Goal: Task Accomplishment & Management: Complete application form

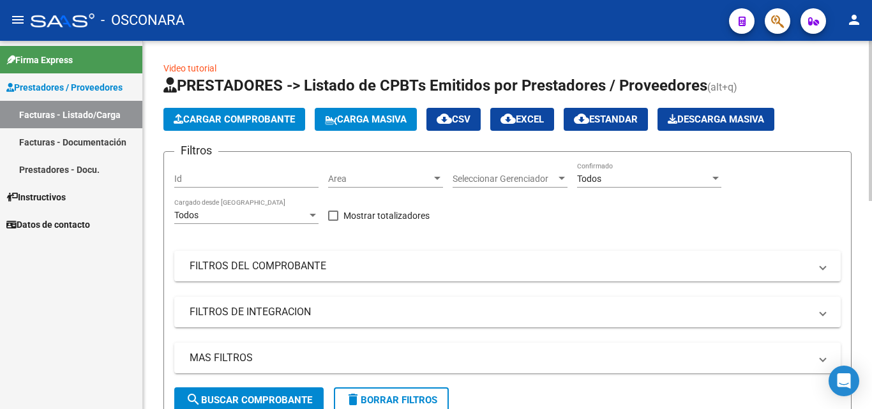
click at [218, 184] on div "Id" at bounding box center [246, 175] width 144 height 26
type input "34668"
click at [256, 393] on button "search Buscar Comprobante" at bounding box center [248, 400] width 149 height 26
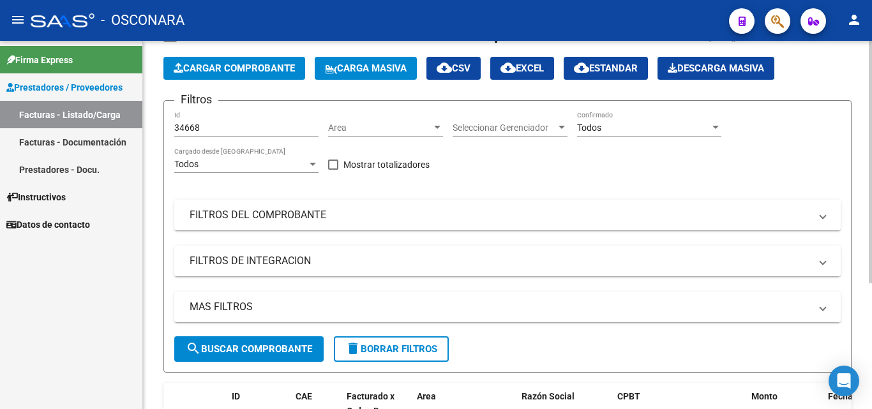
scroll to position [191, 0]
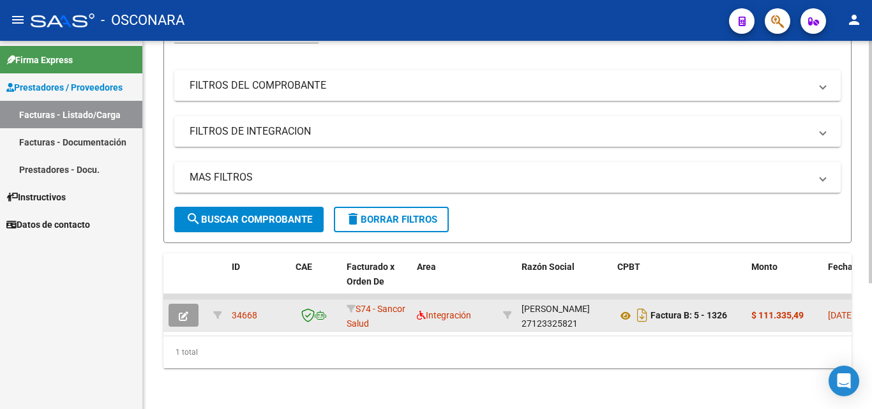
click at [181, 311] on icon "button" at bounding box center [184, 316] width 10 height 10
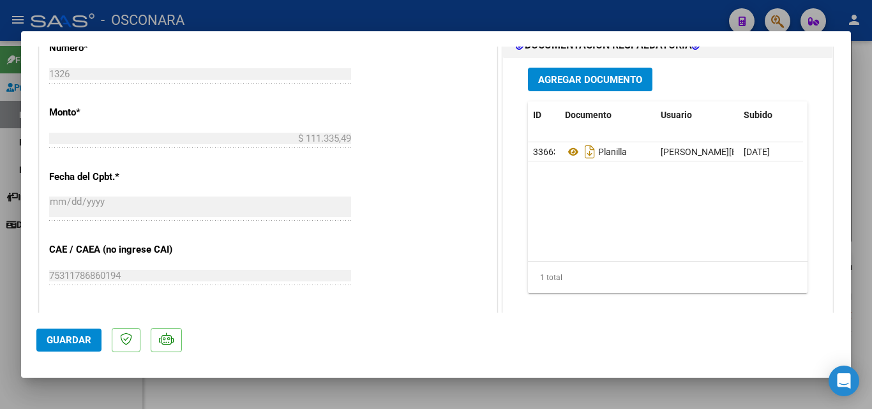
scroll to position [511, 0]
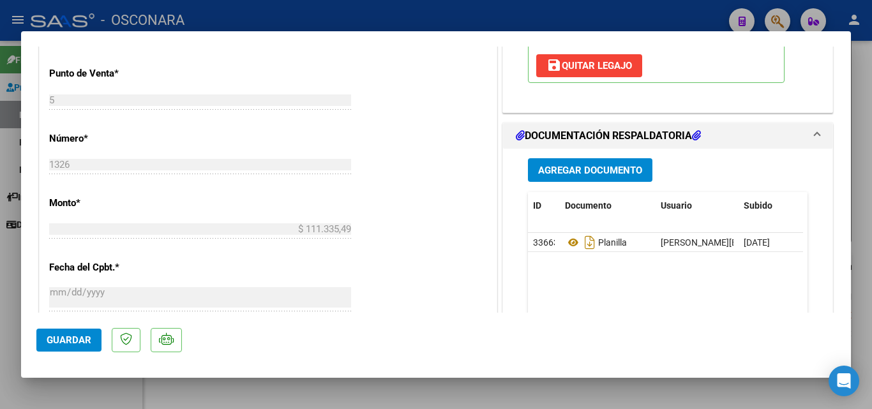
click at [626, 172] on span "Agregar Documento" at bounding box center [590, 170] width 104 height 11
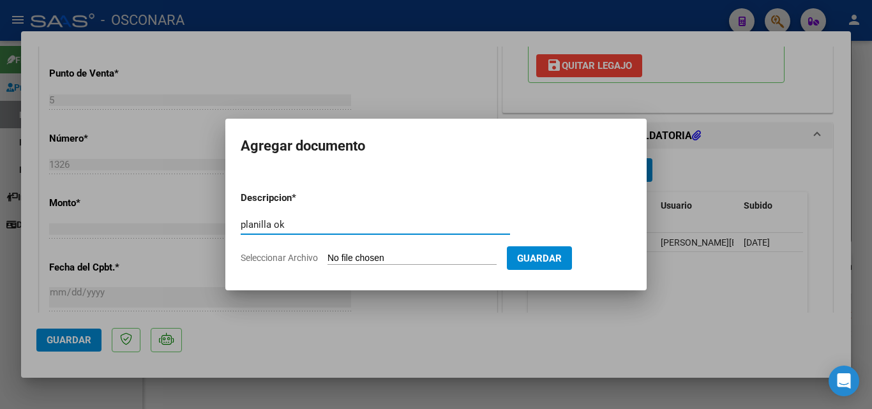
type input "planilla ok"
click at [380, 250] on form "Descripcion * planilla ok Escriba aquí una descripcion Seleccionar Archivo Guar…" at bounding box center [436, 227] width 391 height 93
click at [381, 253] on input "Seleccionar Archivo" at bounding box center [411, 259] width 169 height 12
type input "C:\fakepath\PLANILLA OK-JULIO.pdf"
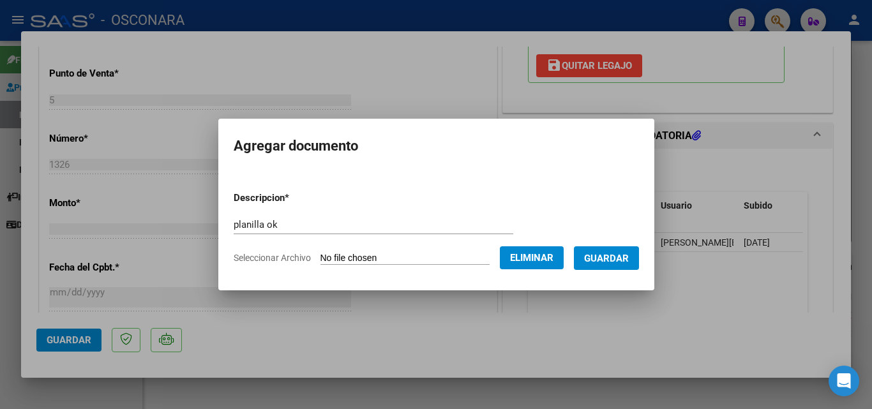
click at [599, 258] on span "Guardar" at bounding box center [606, 258] width 45 height 11
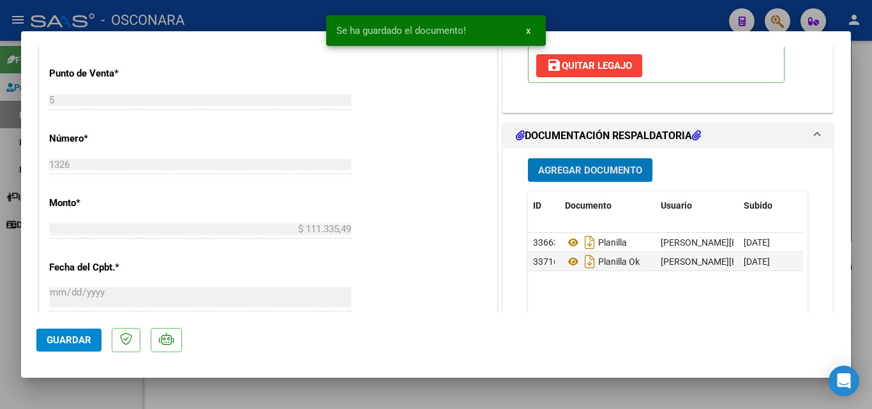
click at [89, 348] on button "Guardar" at bounding box center [68, 340] width 65 height 23
type input "$ 0,00"
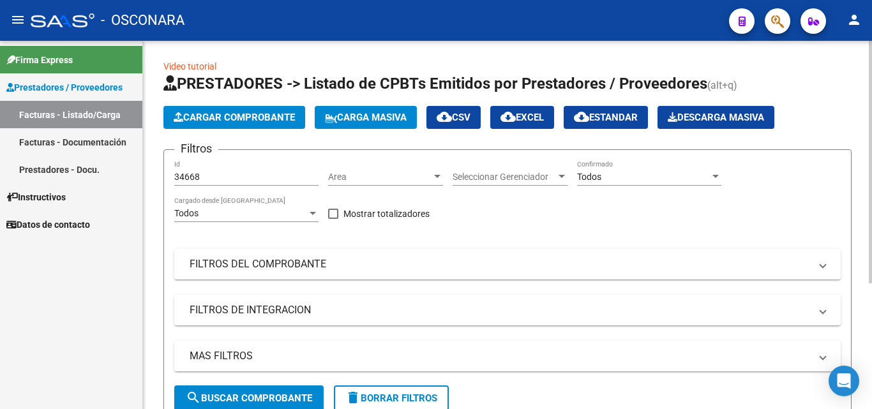
scroll to position [0, 0]
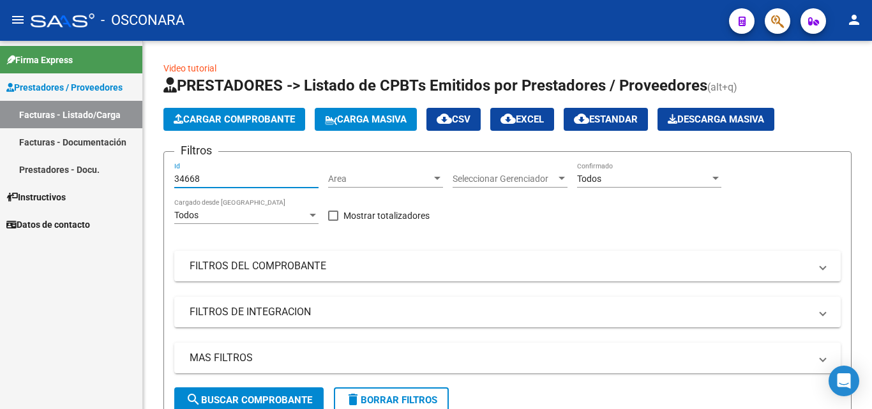
drag, startPoint x: 211, startPoint y: 174, endPoint x: 130, endPoint y: 193, distance: 82.7
click at [130, 193] on mat-sidenav-container "Firma Express Prestadores / Proveedores Facturas - Listado/Carga Facturas - Doc…" at bounding box center [436, 225] width 872 height 368
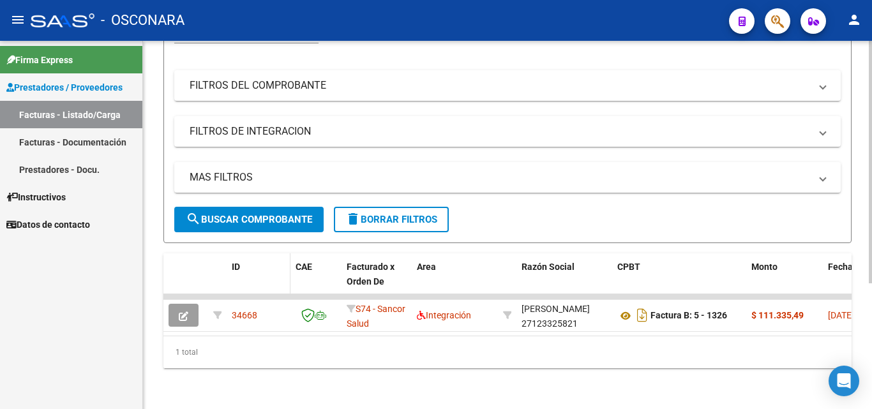
scroll to position [191, 0]
type input "34672"
click at [243, 215] on button "search Buscar Comprobante" at bounding box center [248, 220] width 149 height 26
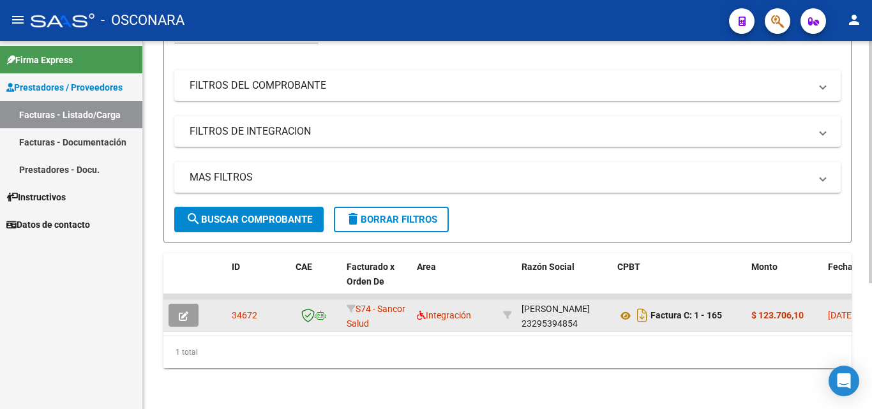
click at [189, 304] on button "button" at bounding box center [184, 315] width 30 height 23
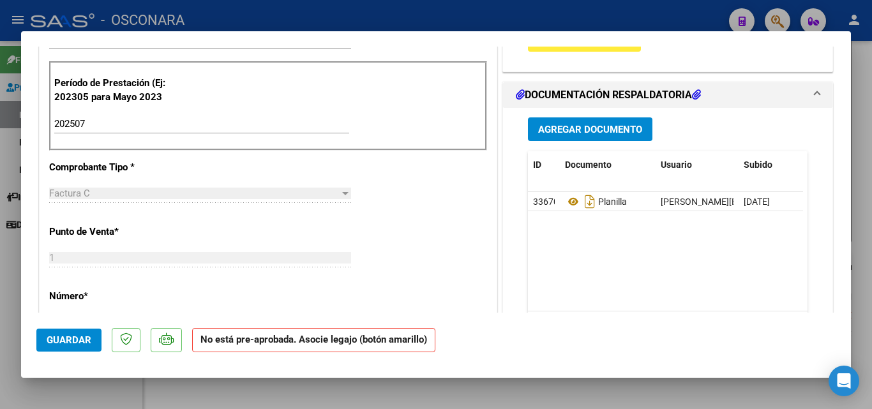
scroll to position [255, 0]
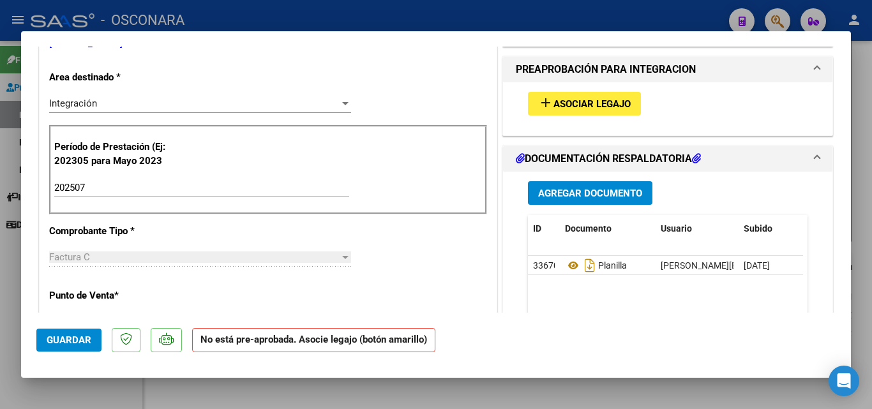
click at [566, 90] on div "add Asociar Legajo" at bounding box center [667, 103] width 299 height 43
click at [553, 105] on span "Asociar Legajo" at bounding box center [591, 103] width 77 height 11
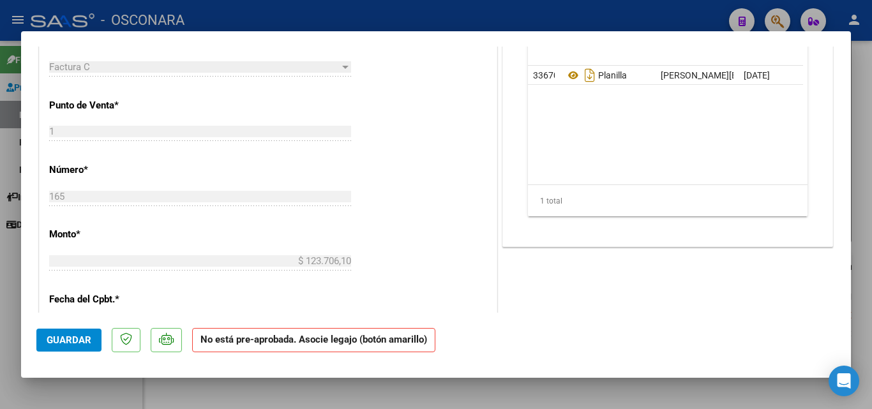
scroll to position [447, 0]
type input "$ 0,00"
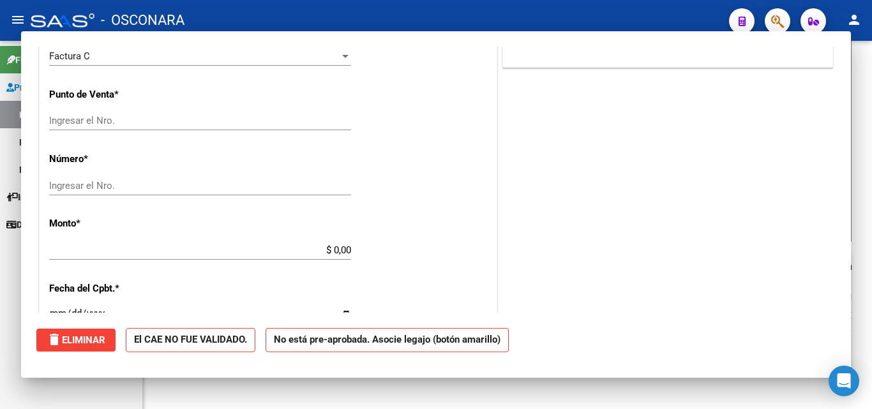
scroll to position [0, 0]
